Goal: Task Accomplishment & Management: Complete application form

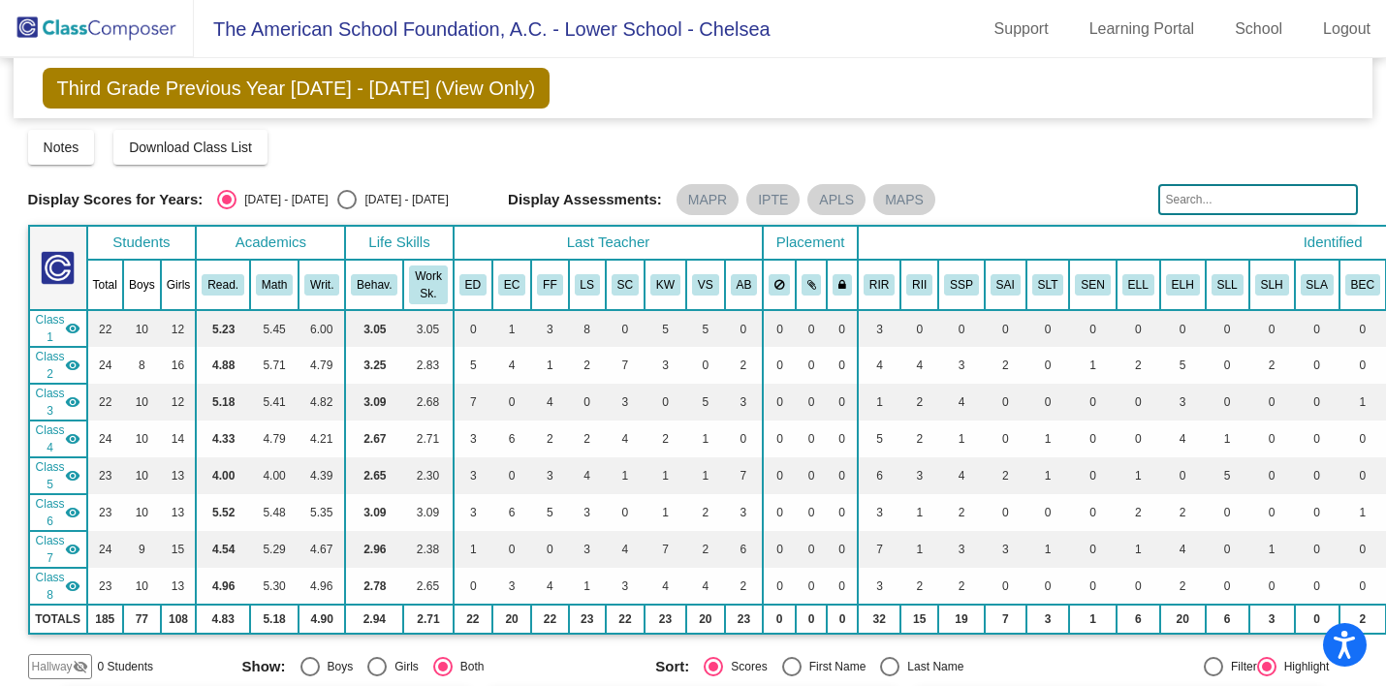
scroll to position [635, 0]
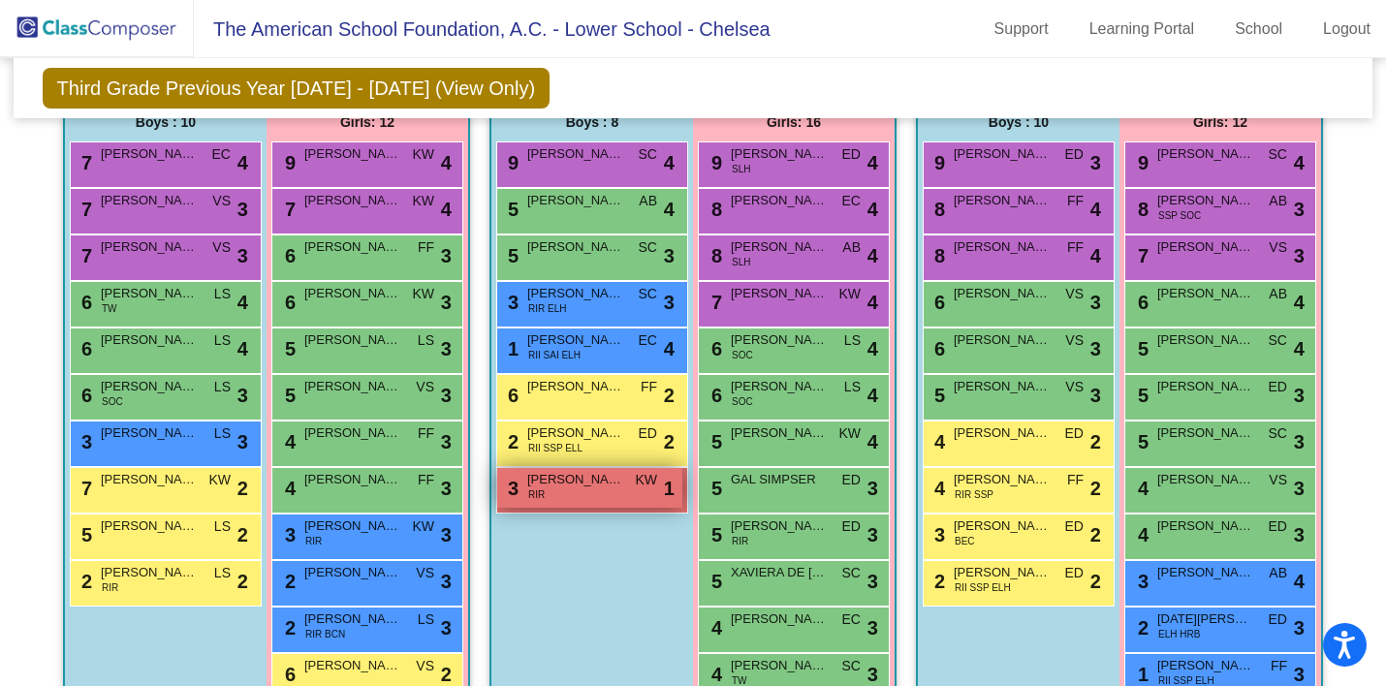
click at [590, 482] on span "[PERSON_NAME]" at bounding box center [575, 479] width 97 height 19
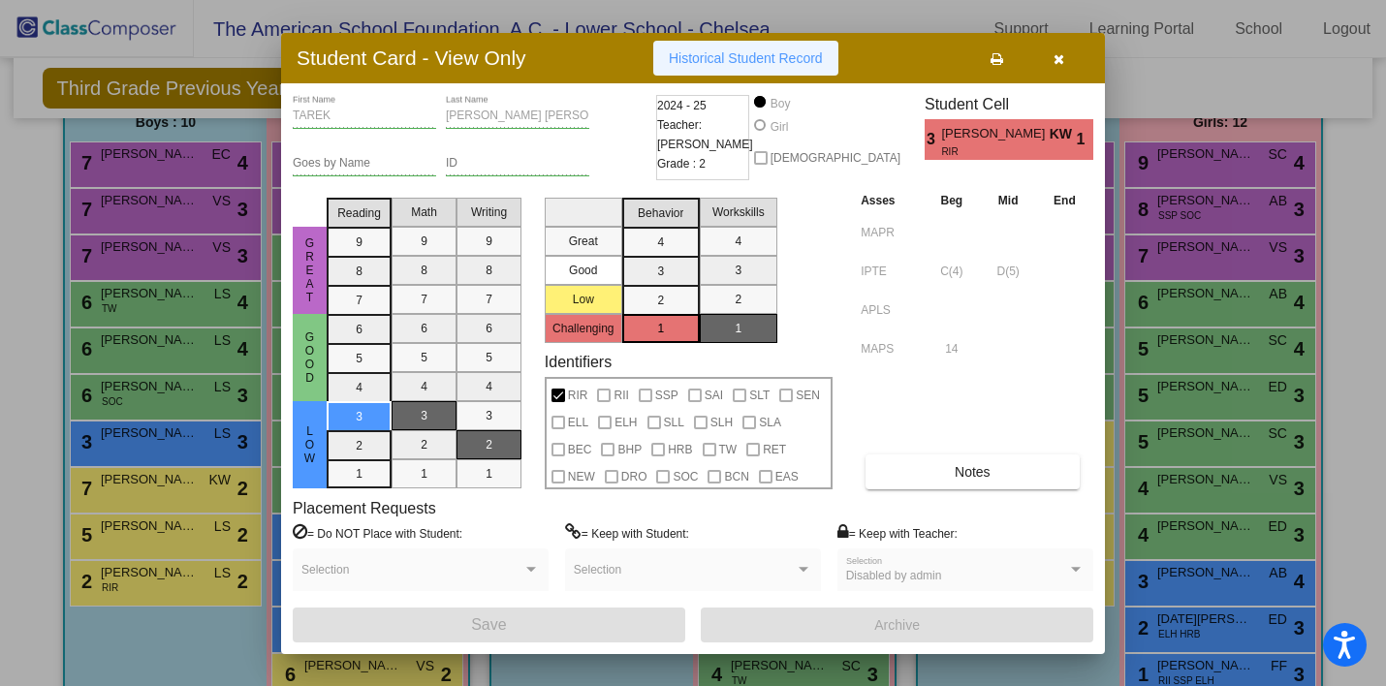
click at [738, 53] on span "Historical Student Record" at bounding box center [746, 58] width 154 height 16
click at [1062, 63] on icon "button" at bounding box center [1059, 59] width 11 height 14
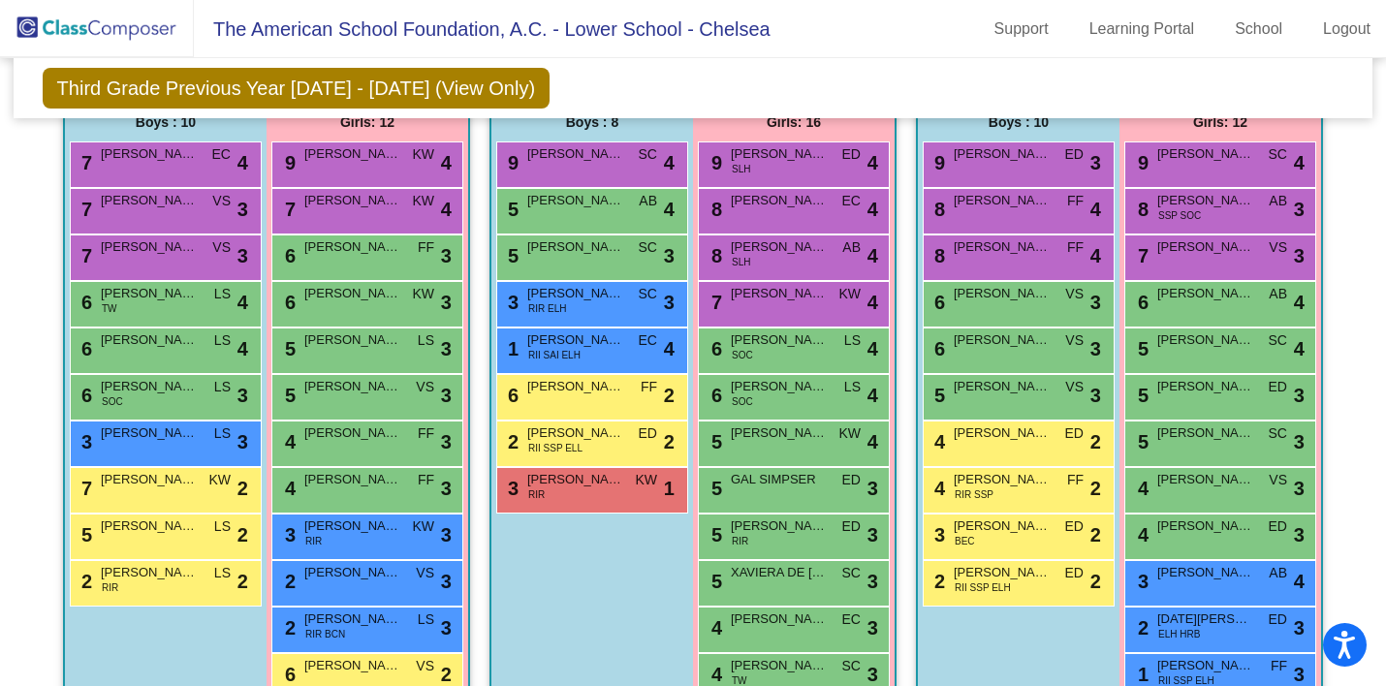
scroll to position [0, 0]
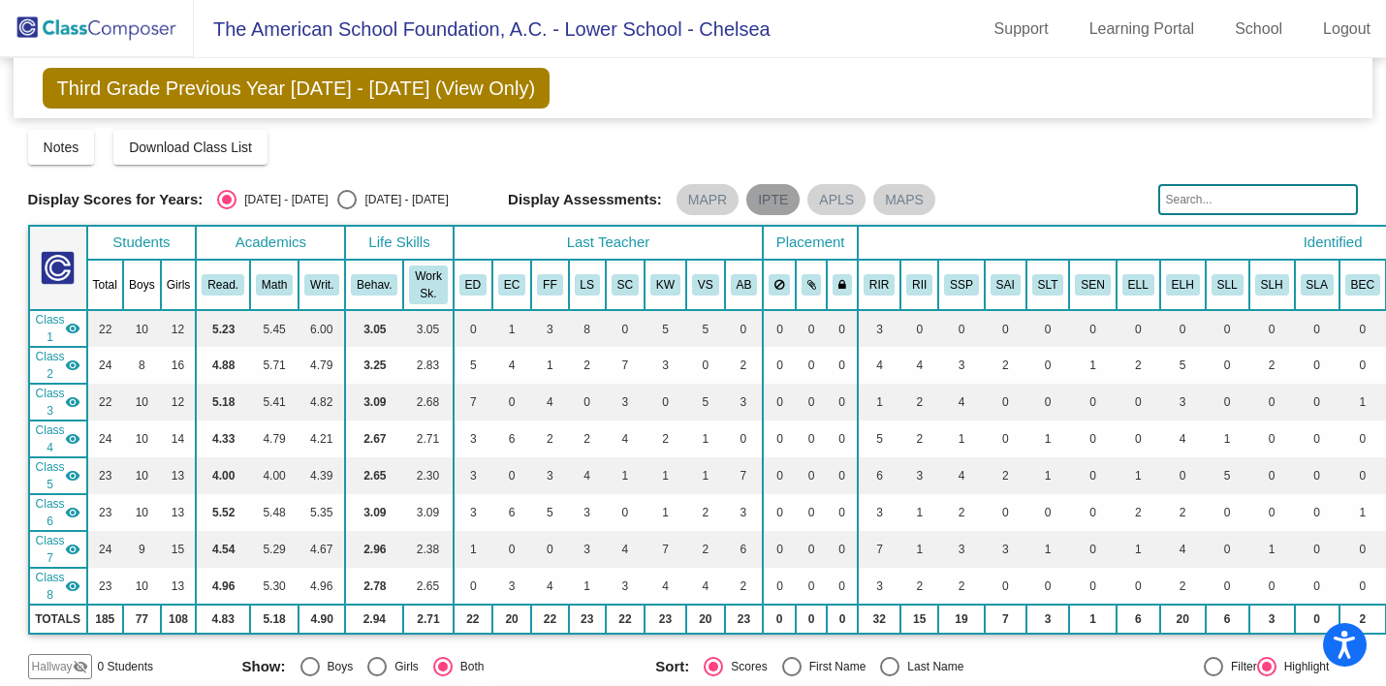
click at [761, 204] on mat-chip "IPTE" at bounding box center [772, 199] width 53 height 31
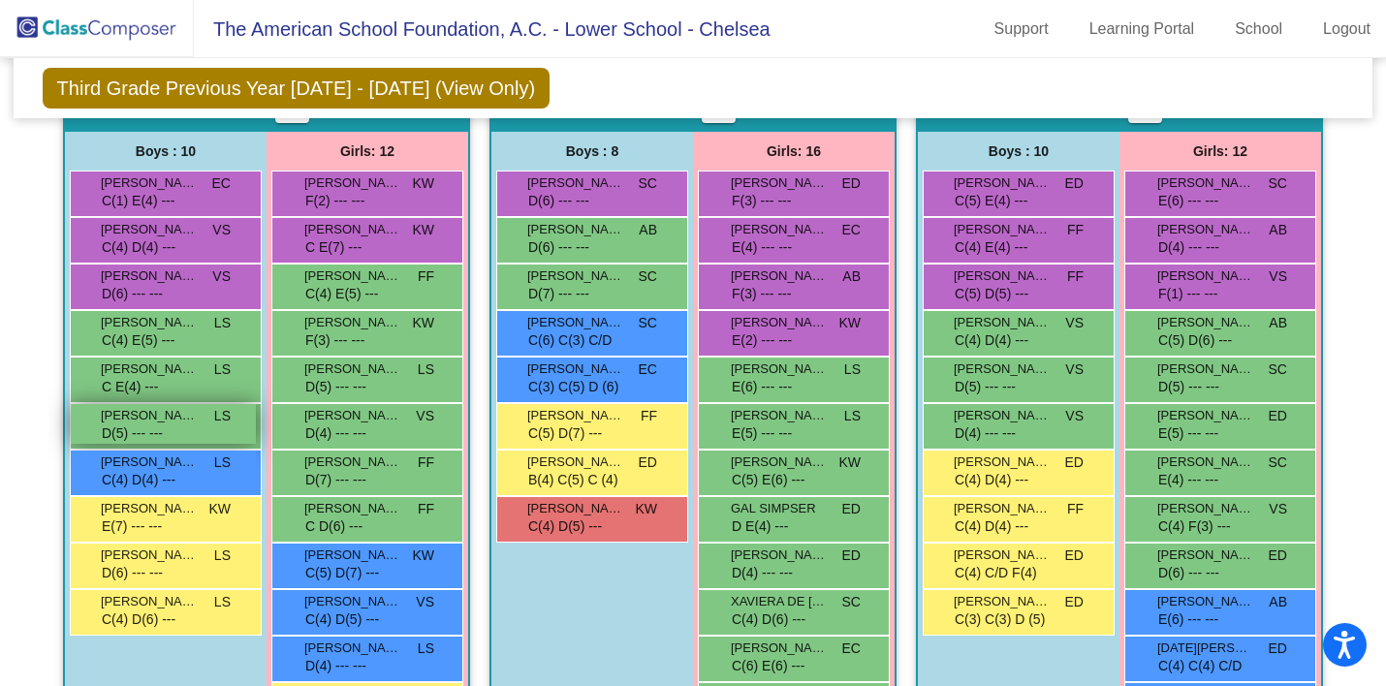
scroll to position [623, 0]
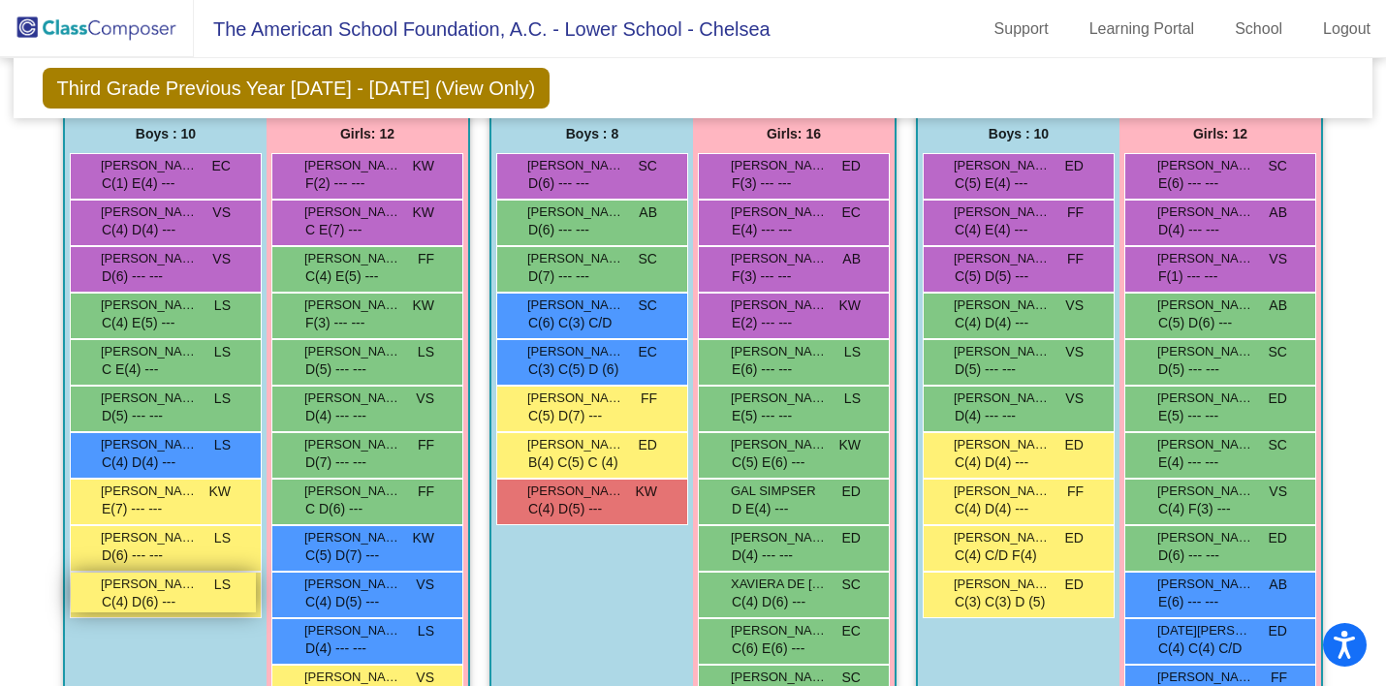
click at [176, 600] on div "2 [PERSON_NAME] DE LA [PERSON_NAME] RIR C(4) D(6) --- LS lock do_not_disturb_al…" at bounding box center [163, 593] width 185 height 40
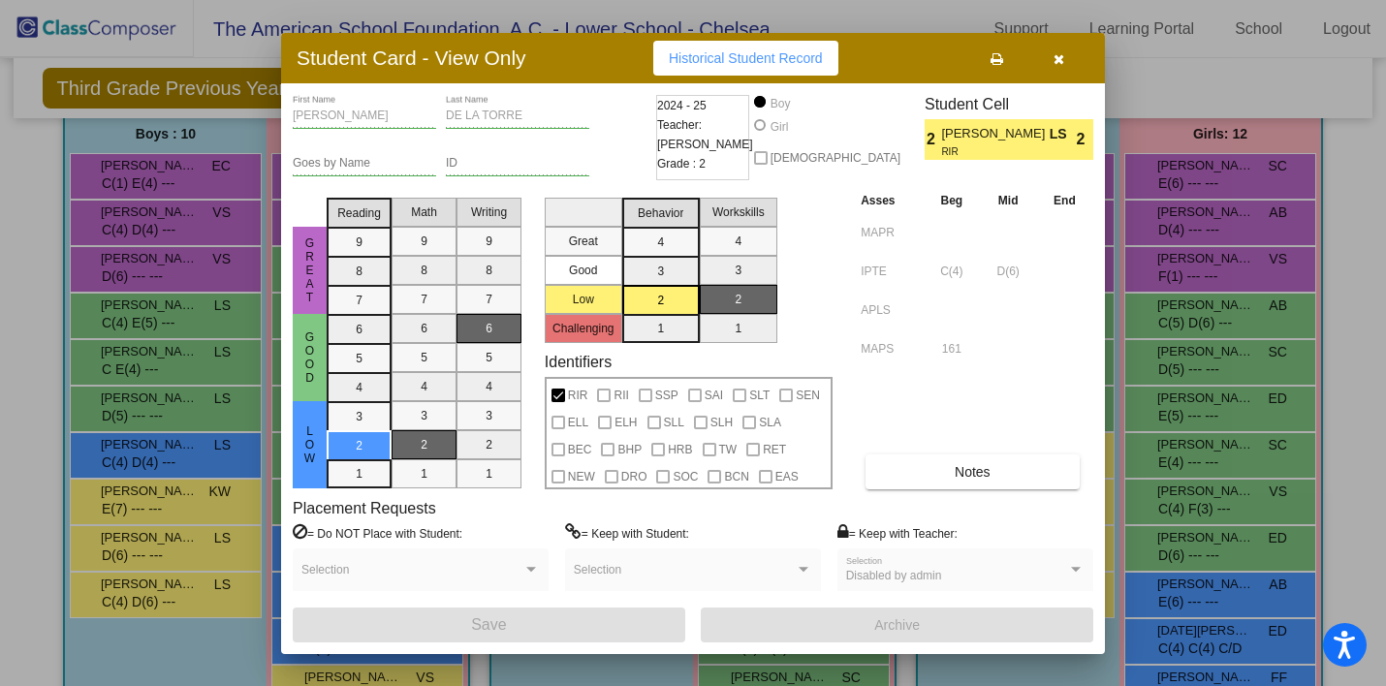
click at [1052, 58] on button "button" at bounding box center [1058, 58] width 62 height 35
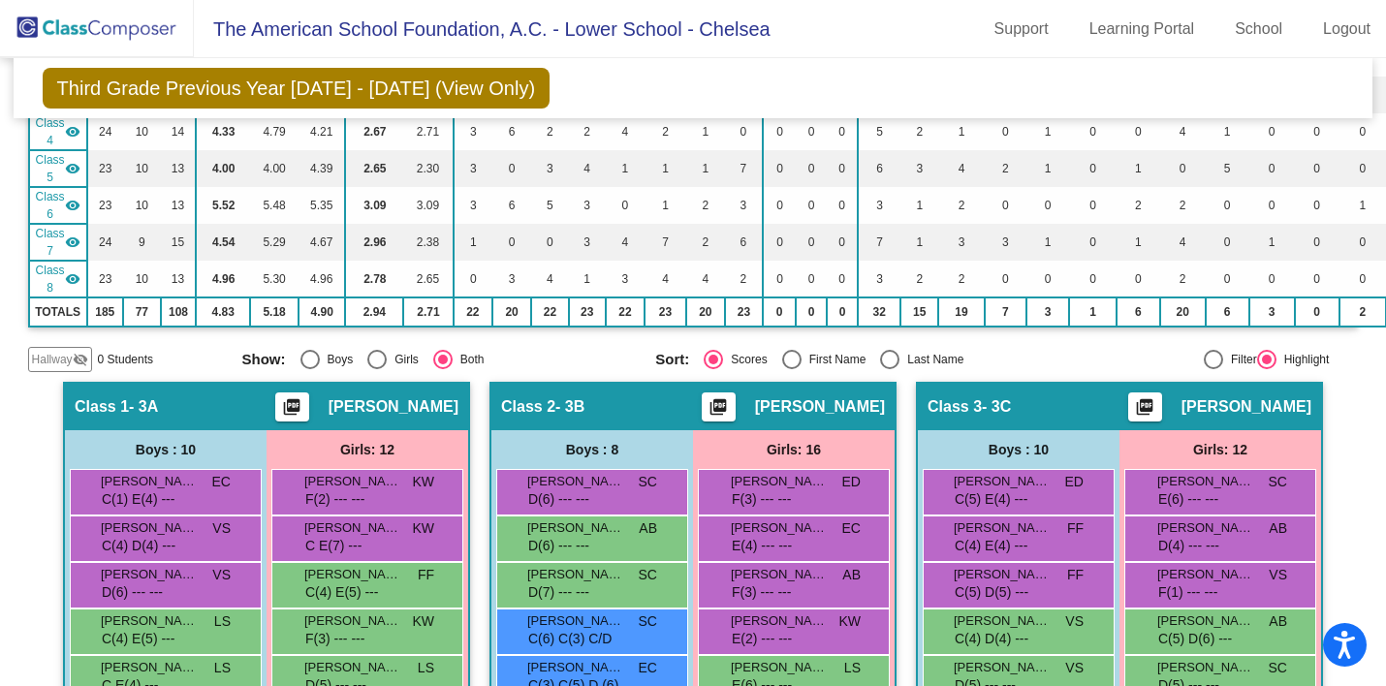
scroll to position [0, 0]
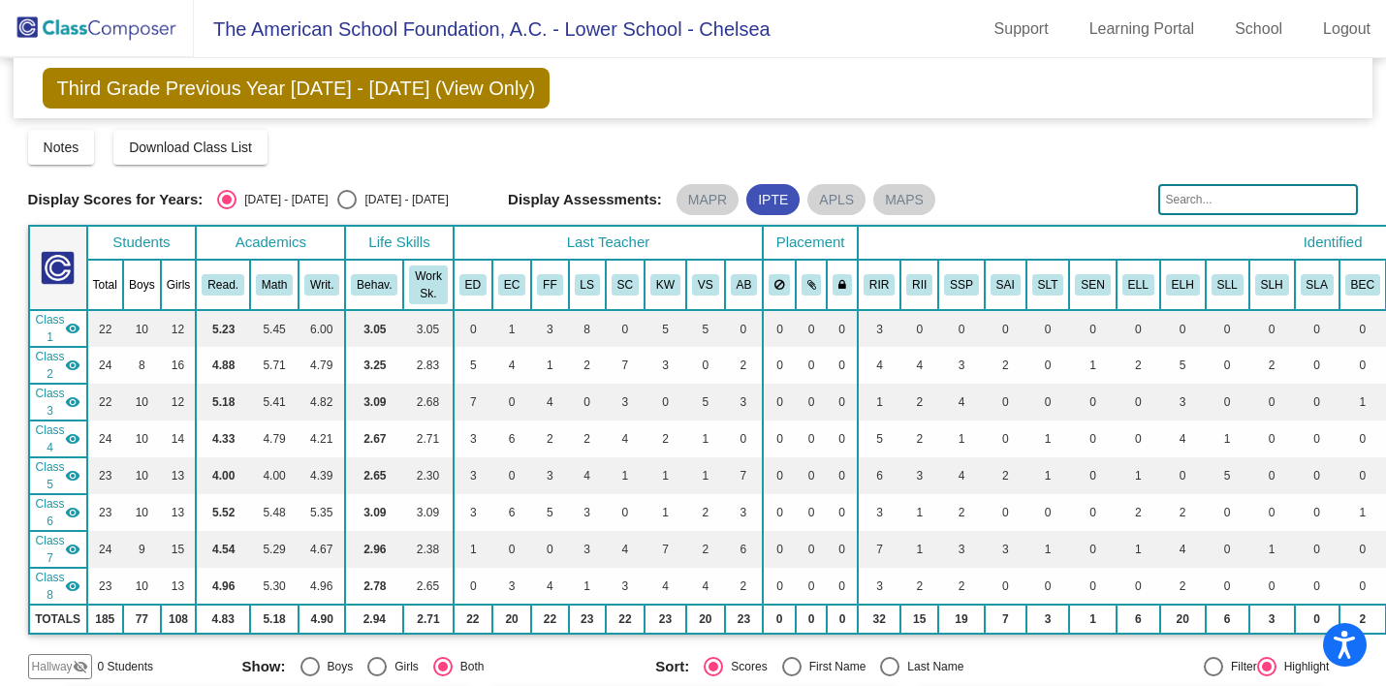
click at [337, 203] on div "Select an option" at bounding box center [346, 199] width 19 height 19
click at [346, 209] on input "[DATE] - [DATE]" at bounding box center [346, 209] width 1 height 1
radio input "true"
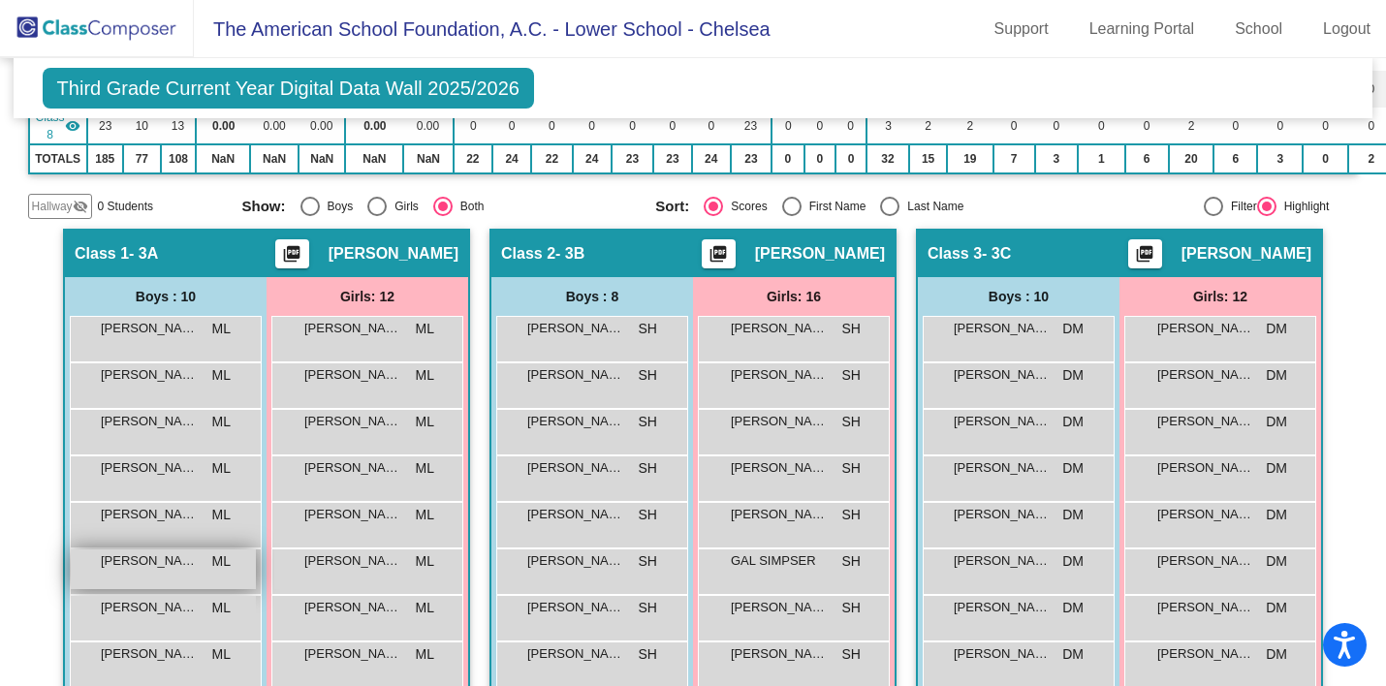
scroll to position [467, 0]
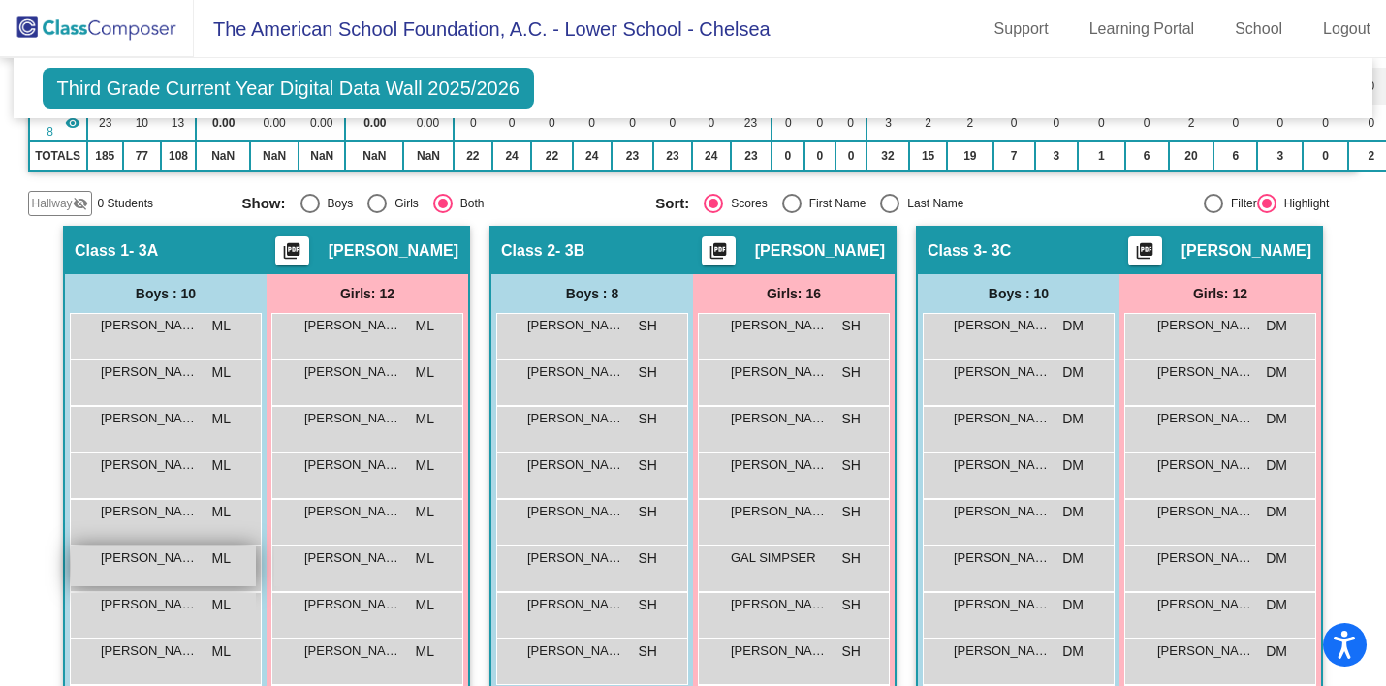
click at [155, 612] on span "[PERSON_NAME] DE LA [PERSON_NAME]" at bounding box center [149, 604] width 97 height 19
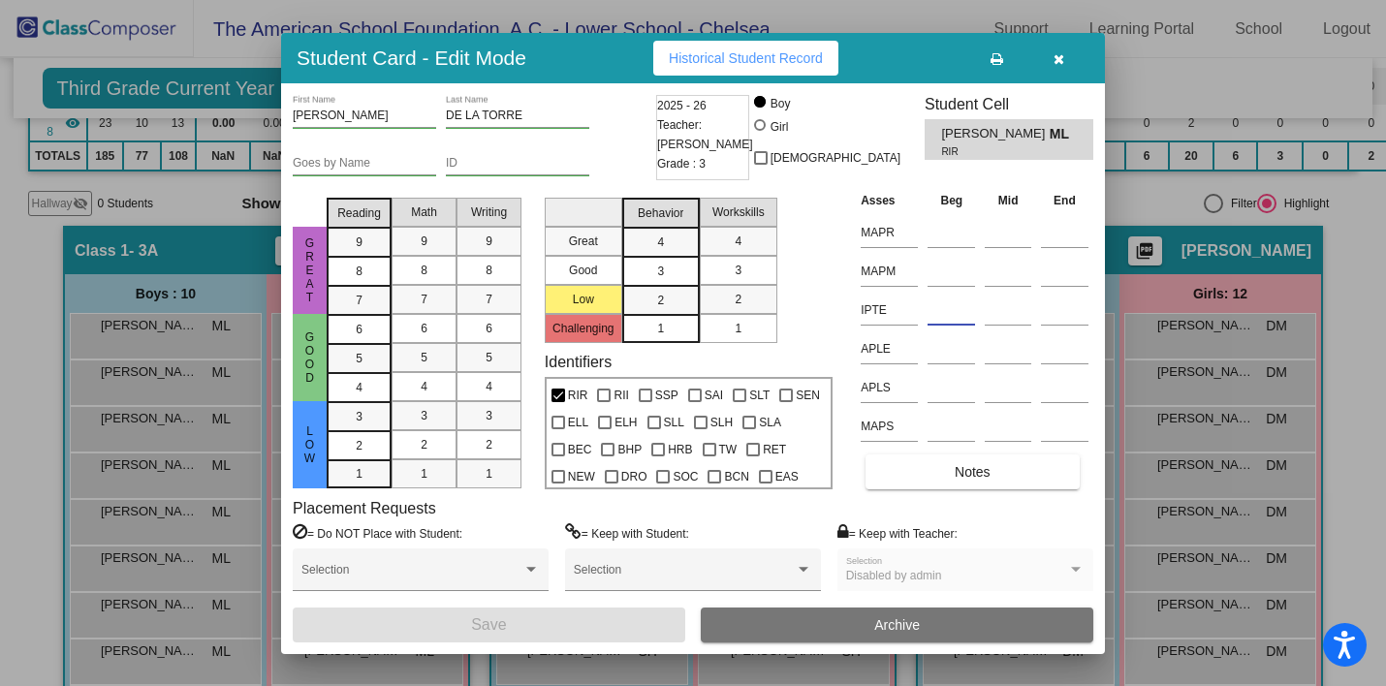
click at [939, 319] on input at bounding box center [951, 310] width 47 height 29
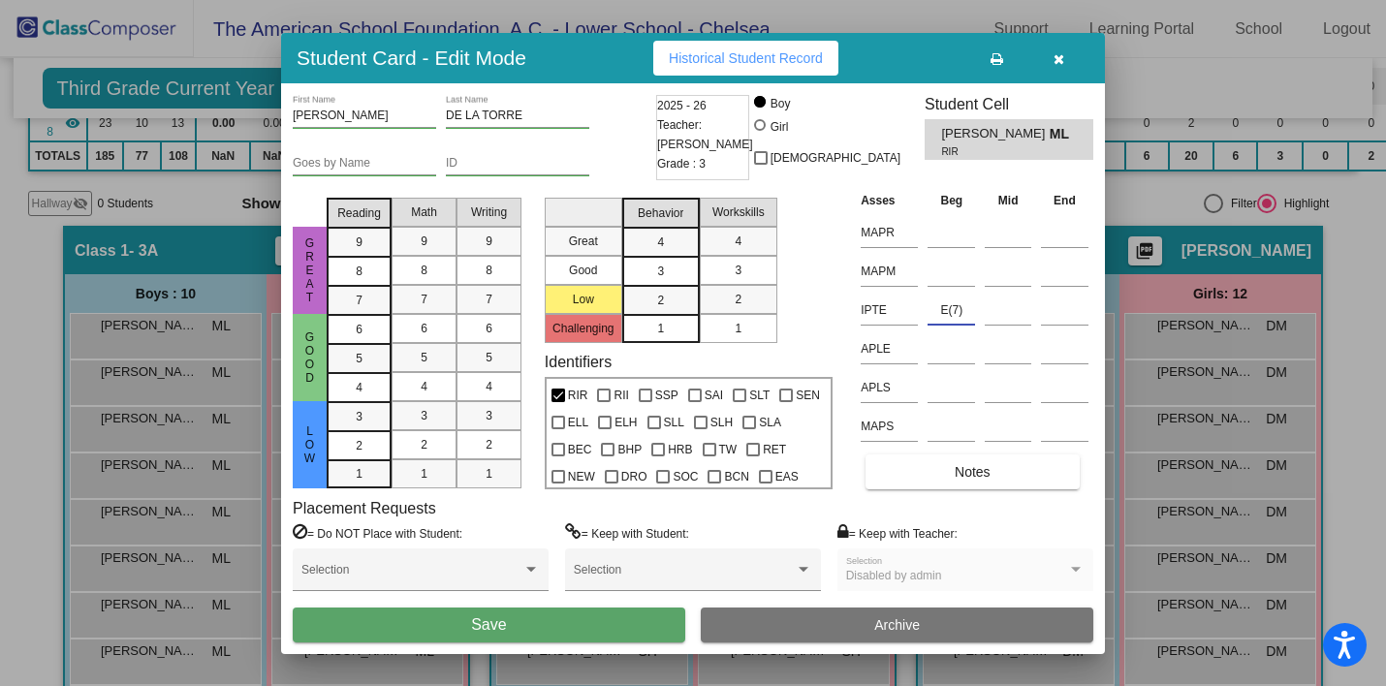
type input "E(7)"
click at [546, 620] on button "Save" at bounding box center [489, 625] width 393 height 35
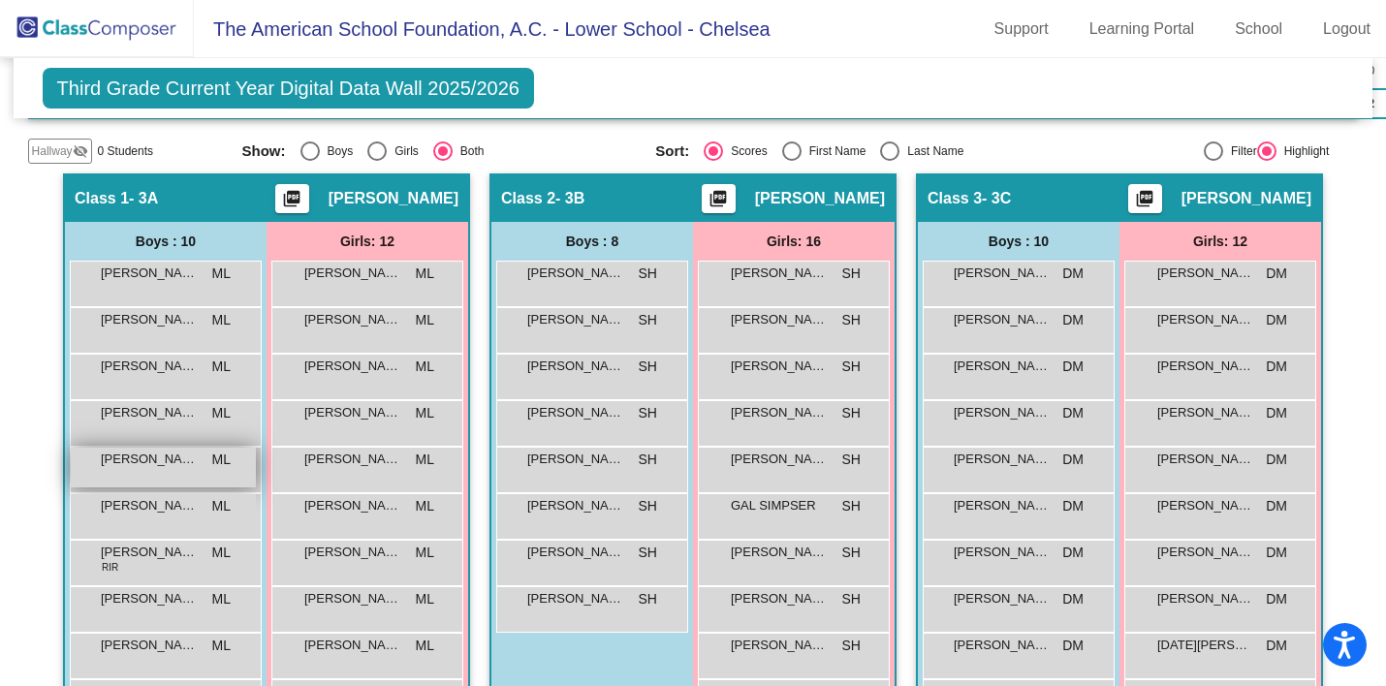
scroll to position [493, 0]
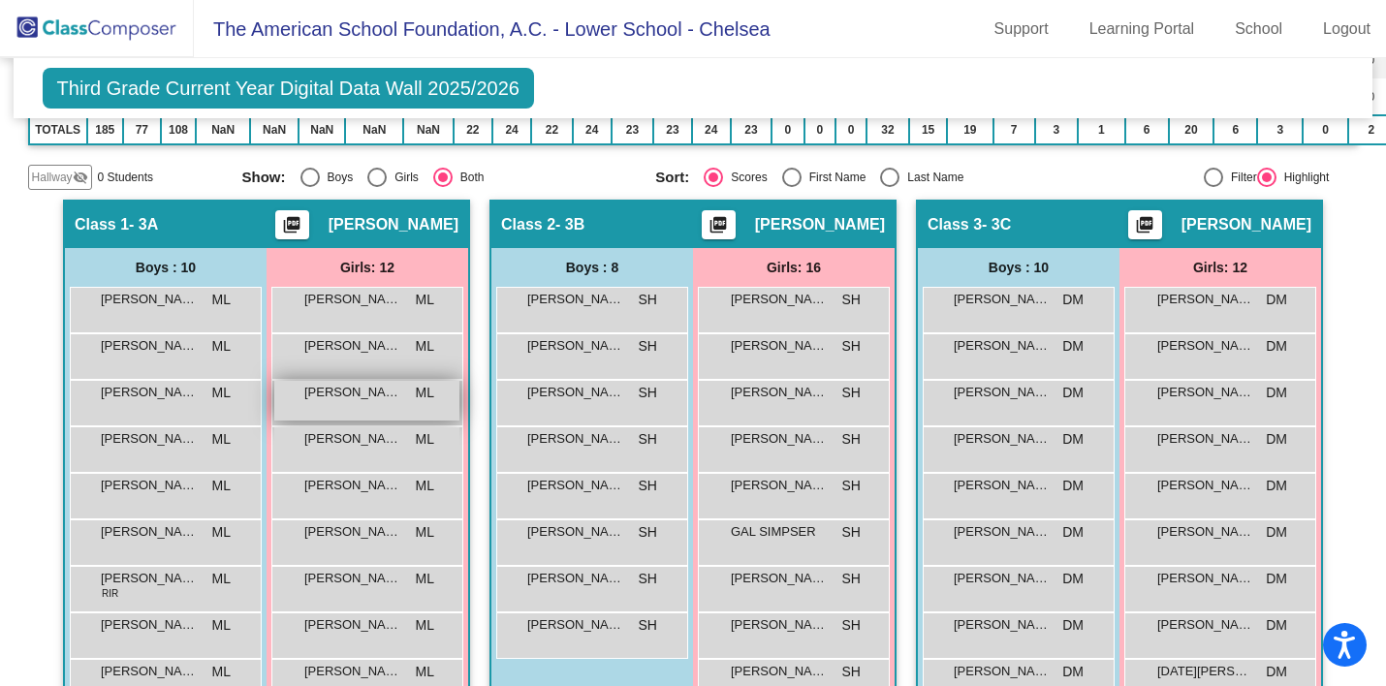
click at [373, 398] on span "[PERSON_NAME]" at bounding box center [352, 392] width 97 height 19
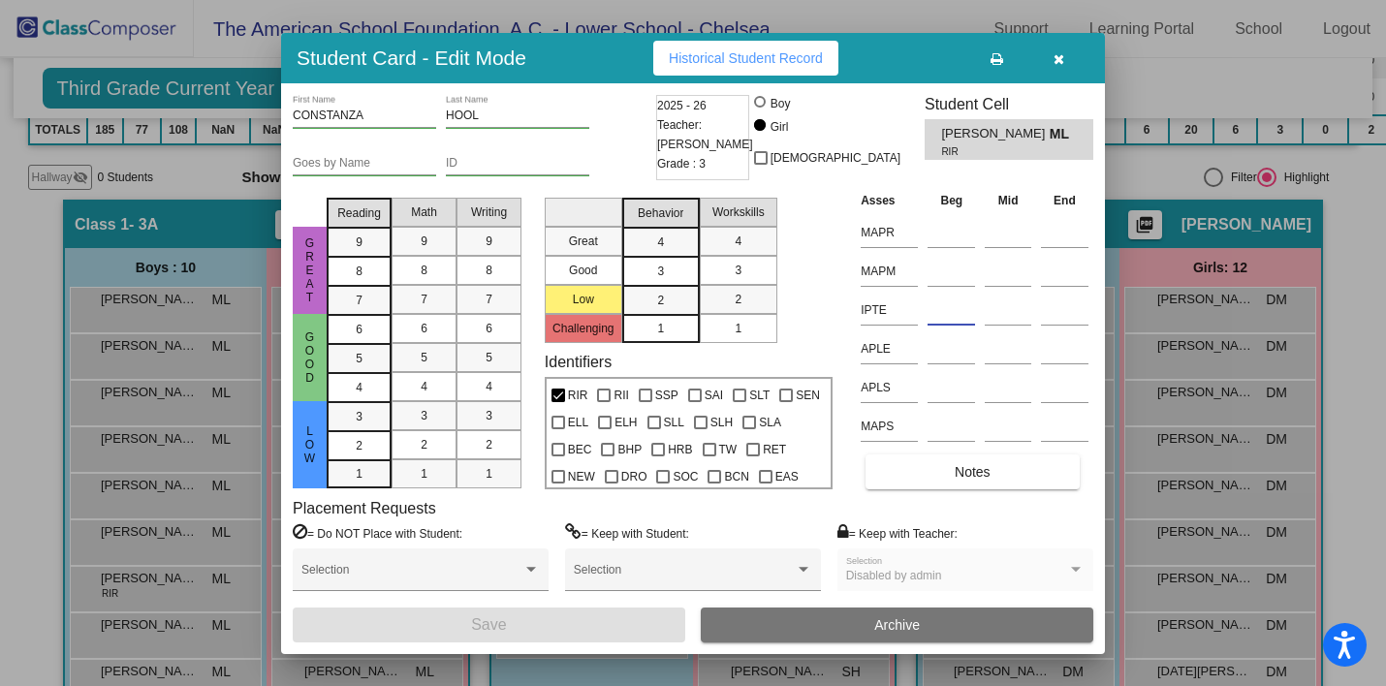
click at [943, 314] on input at bounding box center [951, 310] width 47 height 29
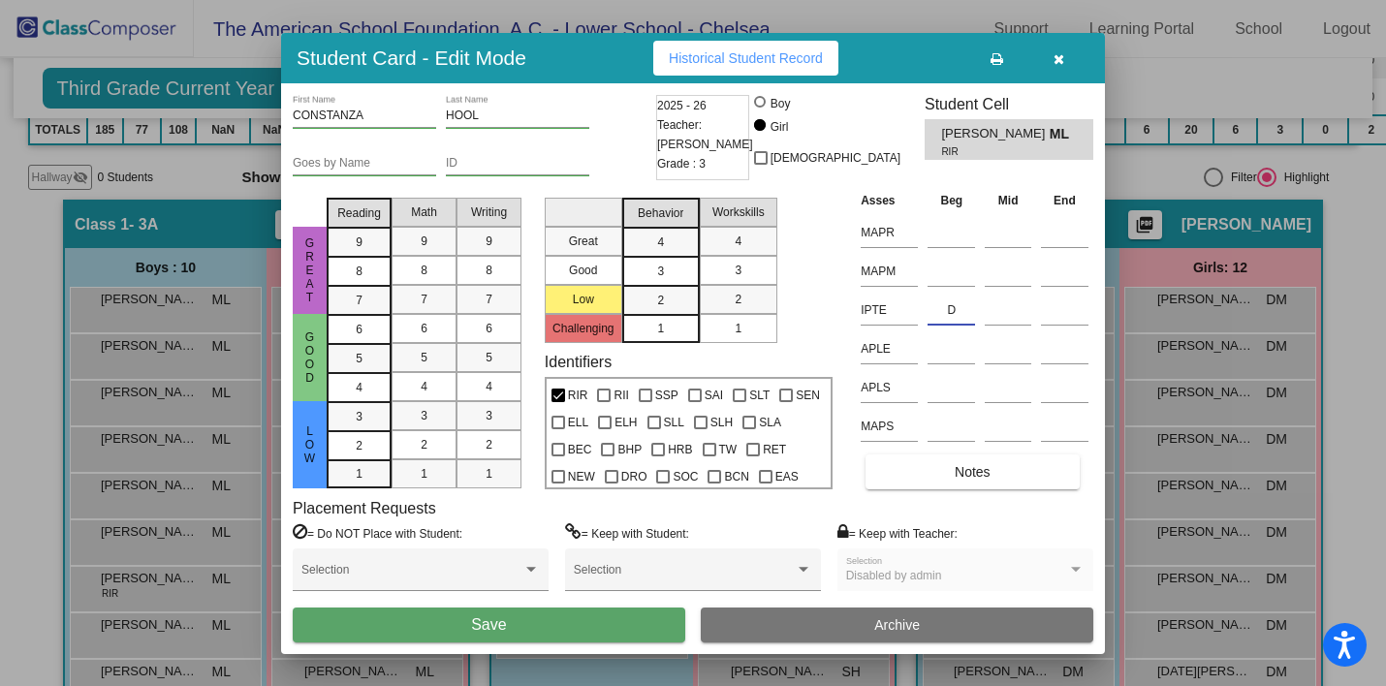
type input "D"
type input "F"
type input "D(7)"
click at [564, 629] on button "Save" at bounding box center [489, 625] width 393 height 35
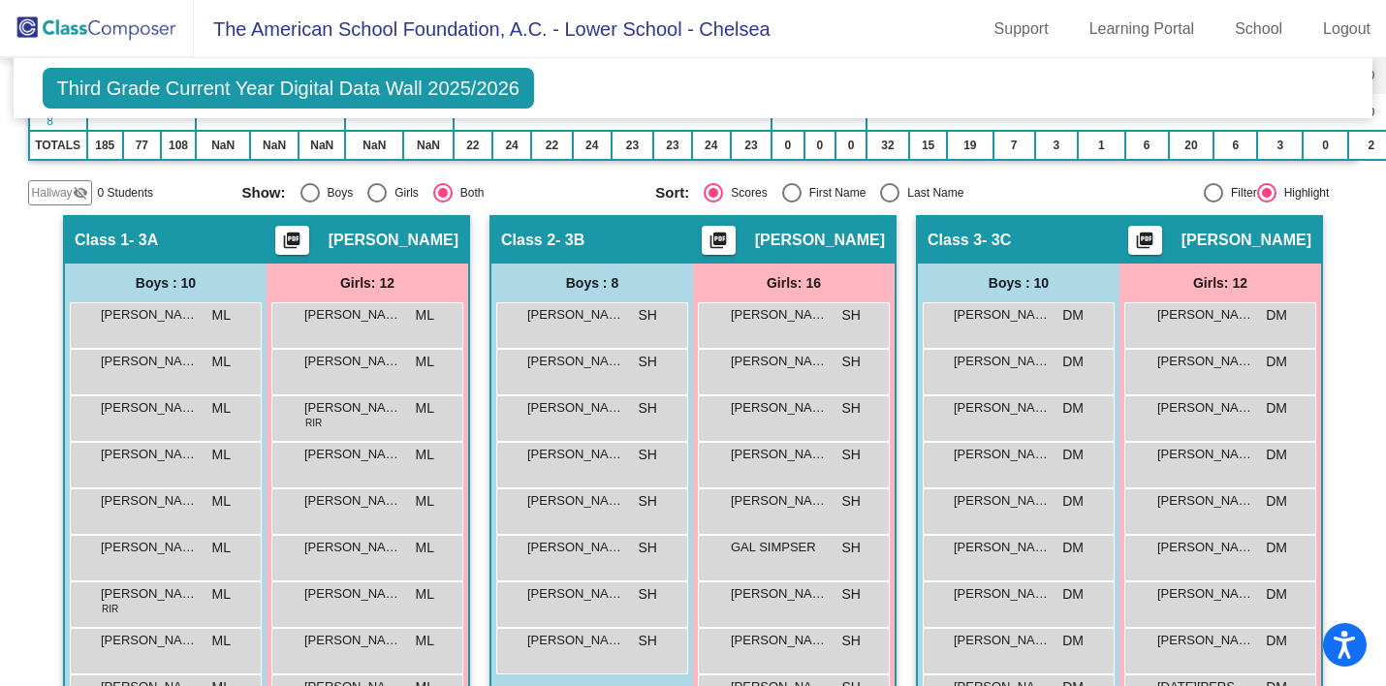
scroll to position [476, 0]
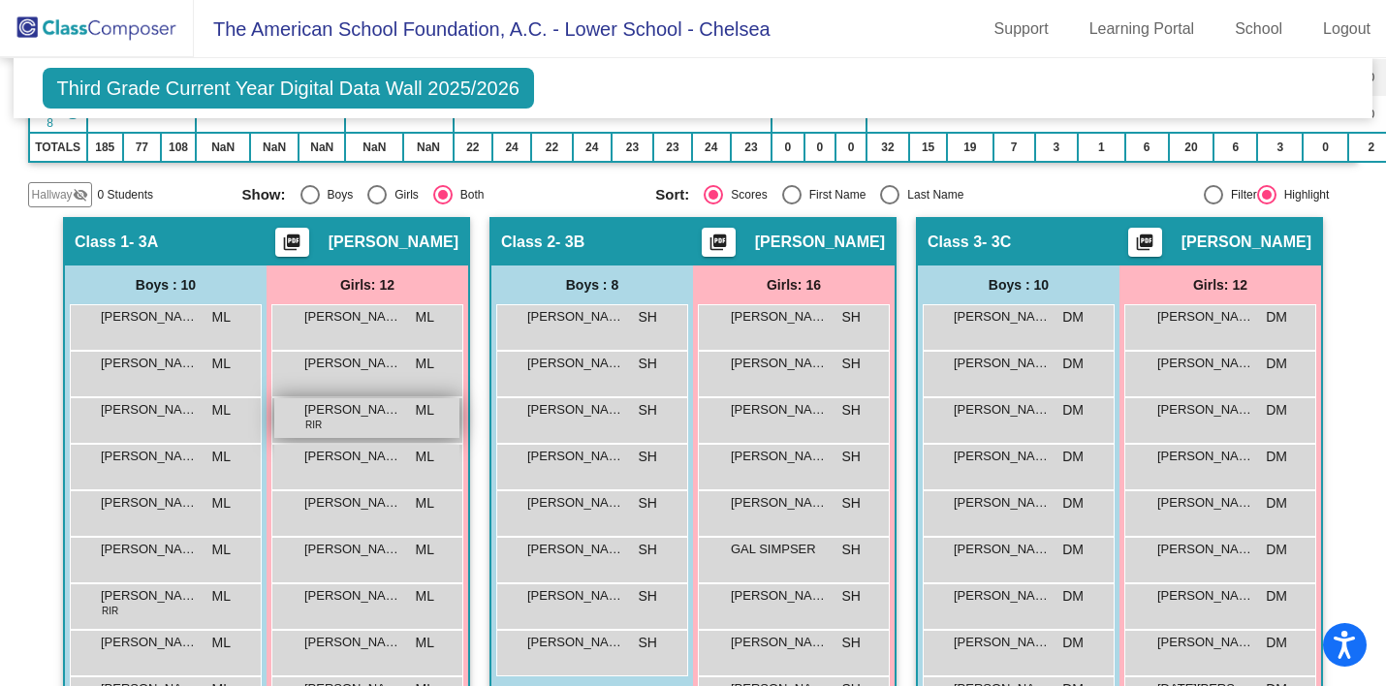
click at [349, 405] on span "[PERSON_NAME]" at bounding box center [352, 409] width 97 height 19
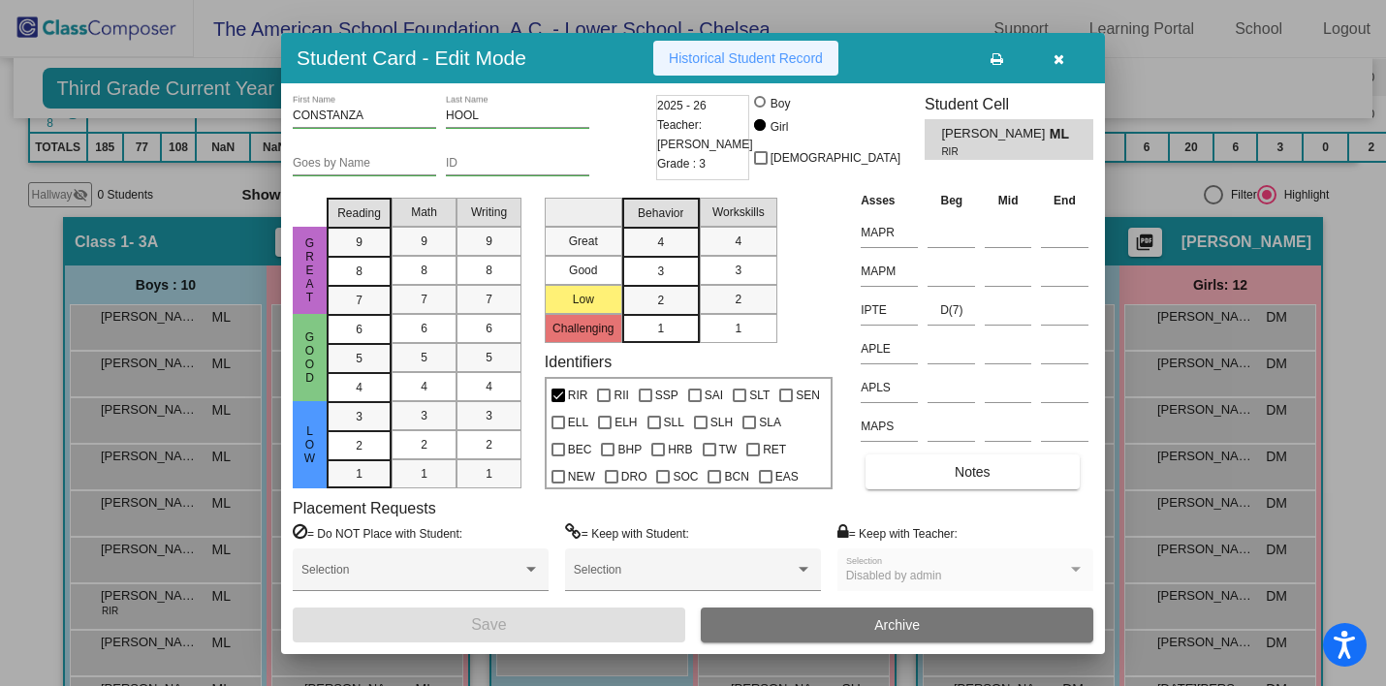
click at [720, 68] on button "Historical Student Record" at bounding box center [745, 58] width 185 height 35
